Goal: Book appointment/travel/reservation

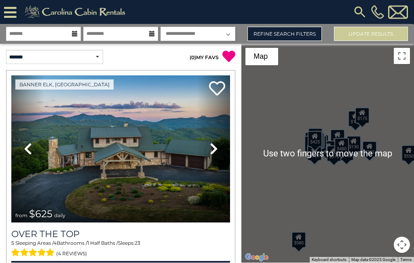
scroll to position [47, 0]
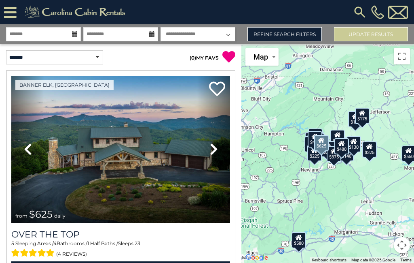
click at [217, 142] on icon at bounding box center [214, 148] width 8 height 13
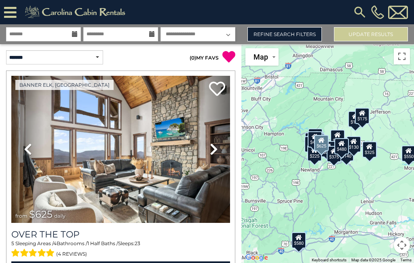
click at [214, 142] on icon at bounding box center [214, 148] width 8 height 13
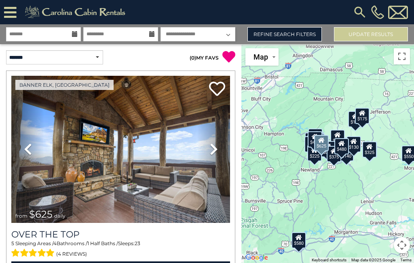
click at [217, 142] on icon at bounding box center [214, 148] width 8 height 13
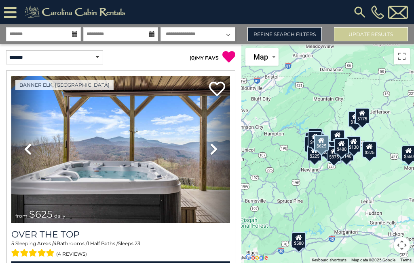
click at [214, 142] on icon at bounding box center [214, 148] width 8 height 13
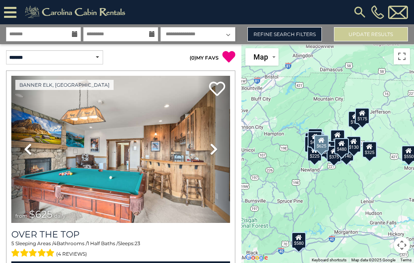
click at [34, 118] on link "Previous" at bounding box center [27, 149] width 33 height 147
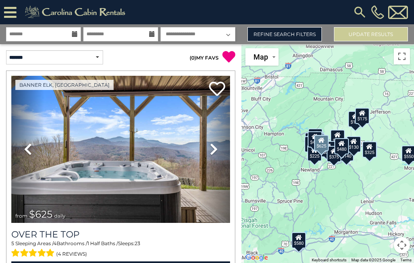
click at [217, 142] on icon at bounding box center [214, 148] width 8 height 13
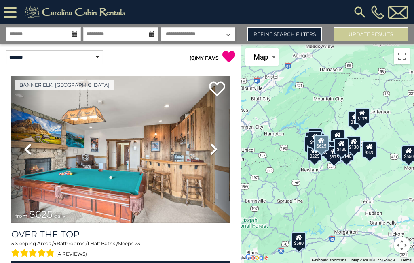
click at [219, 123] on link "Next" at bounding box center [213, 149] width 33 height 147
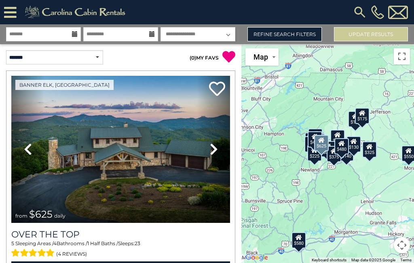
click at [216, 142] on icon at bounding box center [214, 148] width 8 height 13
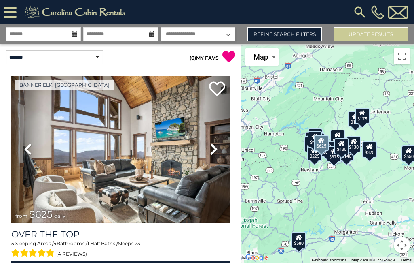
click at [219, 119] on link "Next" at bounding box center [213, 149] width 33 height 147
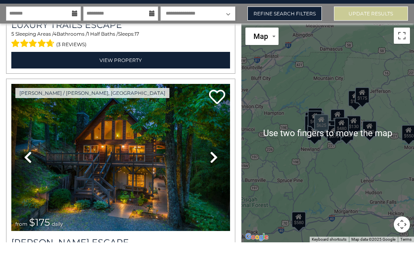
scroll to position [406, 0]
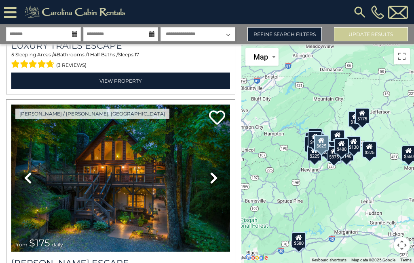
click at [218, 148] on link "Next" at bounding box center [213, 177] width 33 height 147
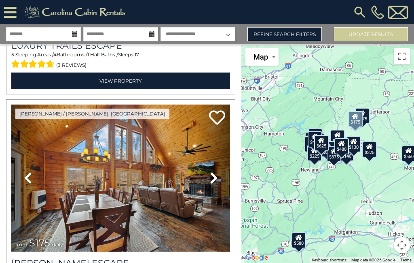
click at [222, 147] on link "Next" at bounding box center [213, 177] width 33 height 147
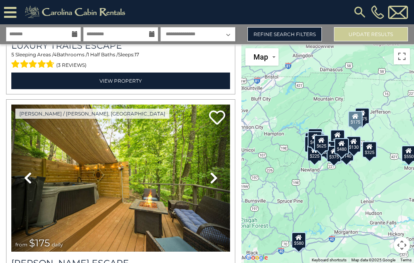
click at [217, 171] on icon at bounding box center [214, 177] width 8 height 13
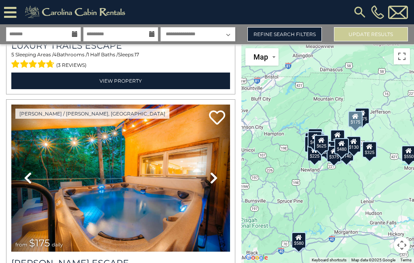
click at [218, 171] on icon at bounding box center [214, 177] width 8 height 13
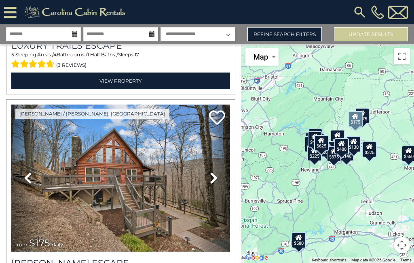
click at [211, 171] on icon at bounding box center [214, 177] width 8 height 13
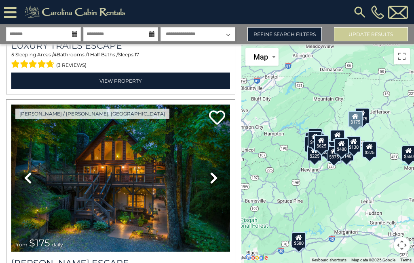
click at [219, 149] on link "Next" at bounding box center [213, 177] width 33 height 147
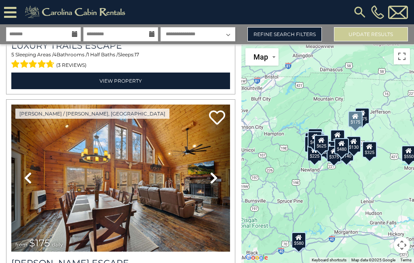
click at [223, 151] on link "Next" at bounding box center [213, 177] width 33 height 147
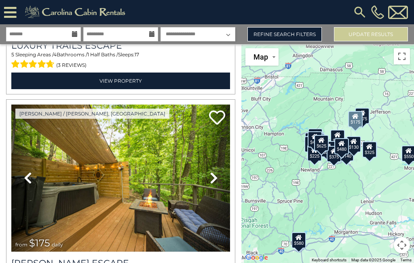
click at [205, 257] on h3 "[PERSON_NAME] Escape" at bounding box center [120, 262] width 219 height 11
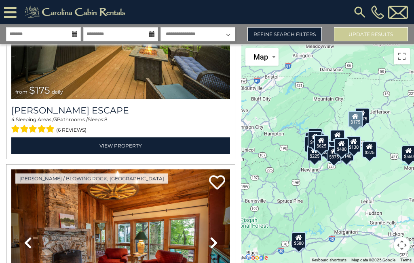
scroll to position [30, 0]
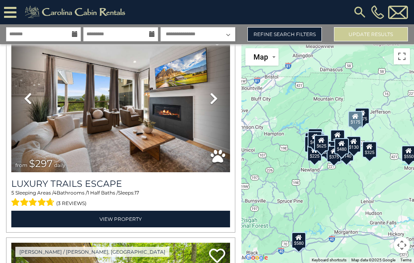
scroll to position [267, 0]
